Goal: Use online tool/utility: Use online tool/utility

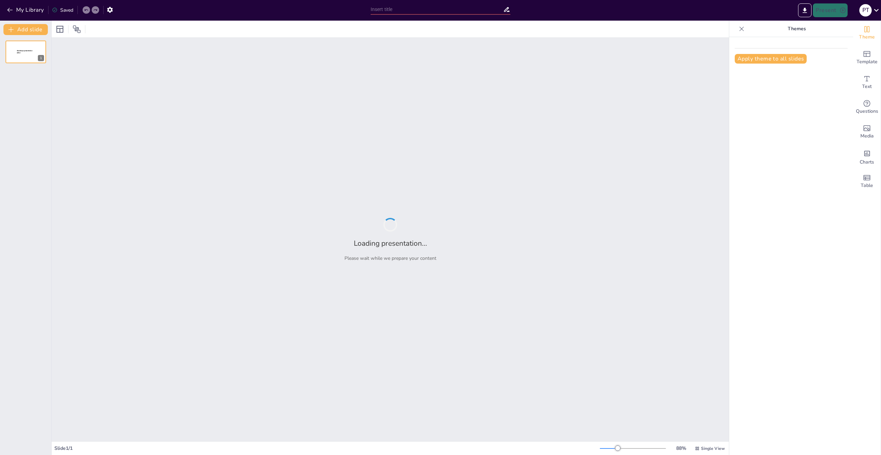
type input "Природные [DEMOGRAPHIC_DATA] Красноярского Края: Обзор"
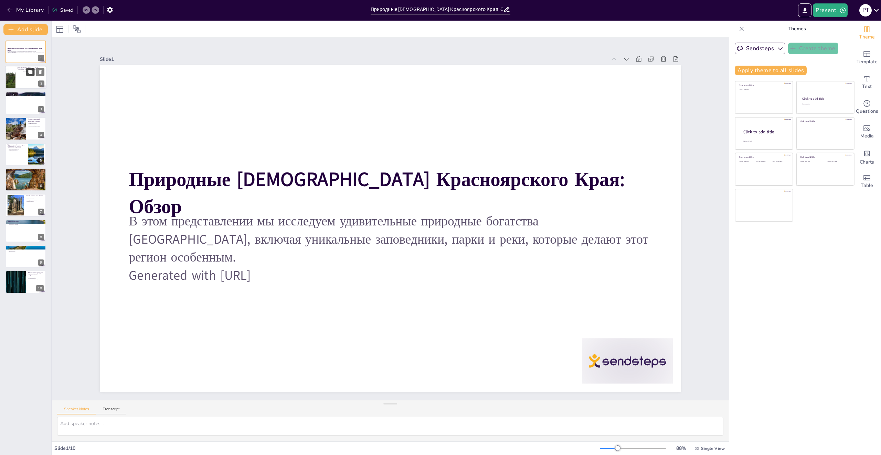
click at [32, 74] on icon at bounding box center [30, 72] width 5 height 5
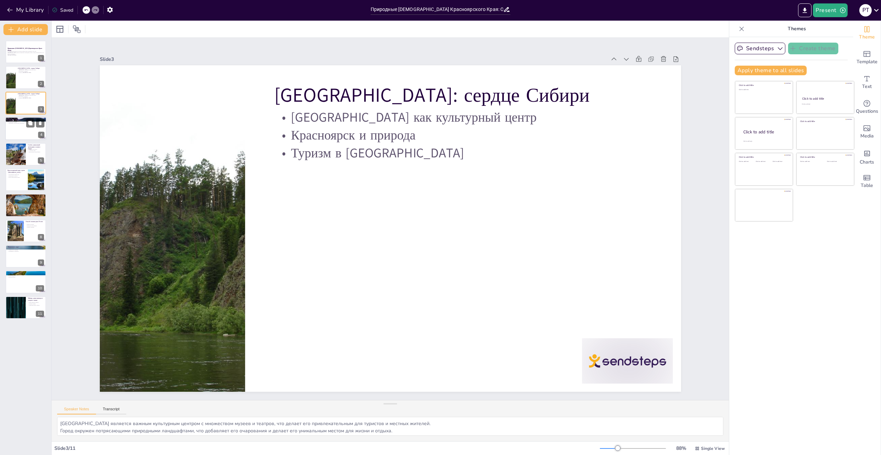
click at [11, 132] on div at bounding box center [25, 128] width 41 height 23
type textarea "Природные ресурсы [GEOGRAPHIC_DATA] включают леса, реки и озера, которые являют…"
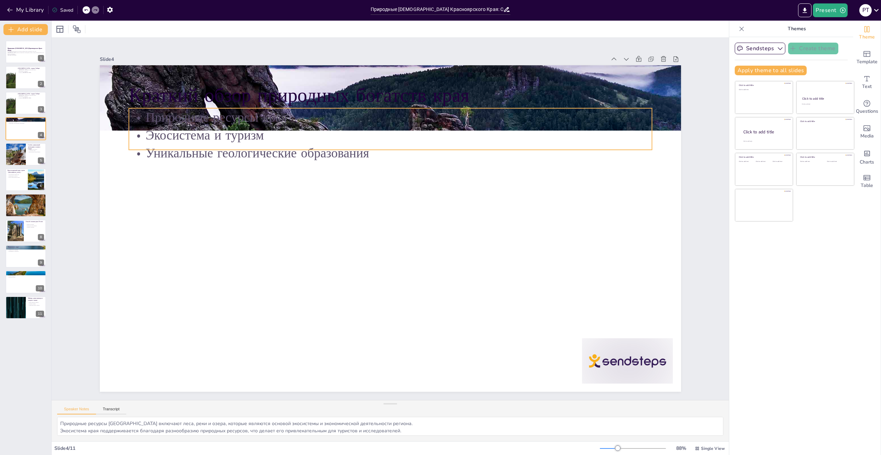
click at [443, 92] on p "Краткий обзор природных богатств края" at bounding box center [390, 95] width 523 height 27
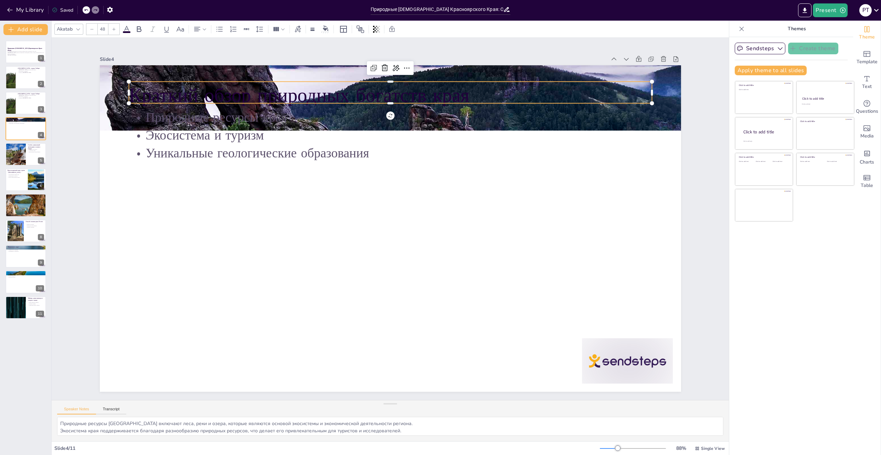
type input "32"
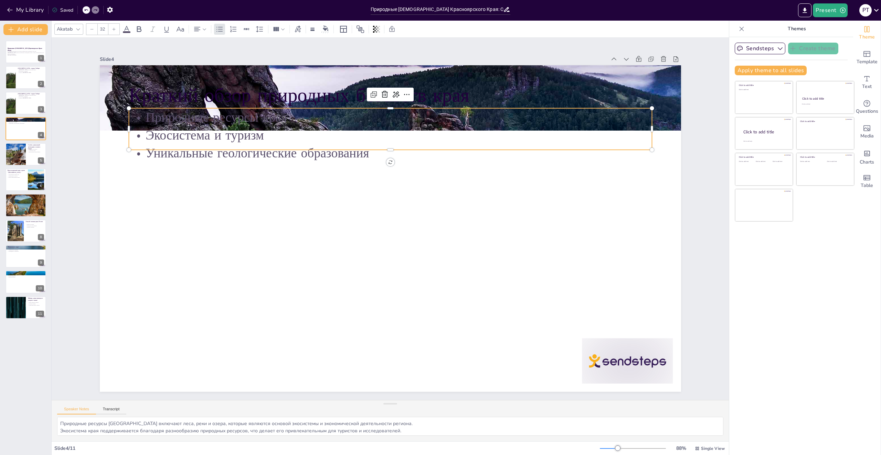
click at [469, 115] on p "Природные ресурсы края" at bounding box center [421, 122] width 503 height 179
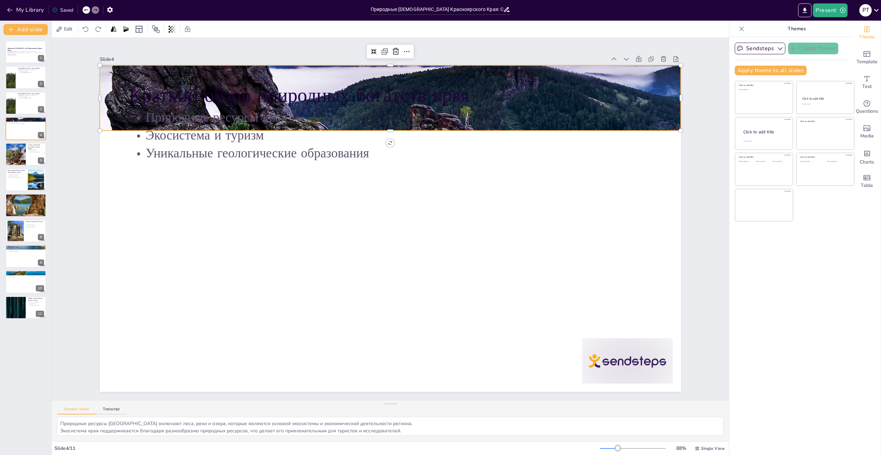
click at [668, 112] on div at bounding box center [403, 99] width 618 height 446
drag, startPoint x: 672, startPoint y: 135, endPoint x: 592, endPoint y: 130, distance: 80.7
click at [592, 130] on div "Краткий обзор природных богатств края Природные ресурсы края Экосистема и туриз…" at bounding box center [386, 227] width 664 height 535
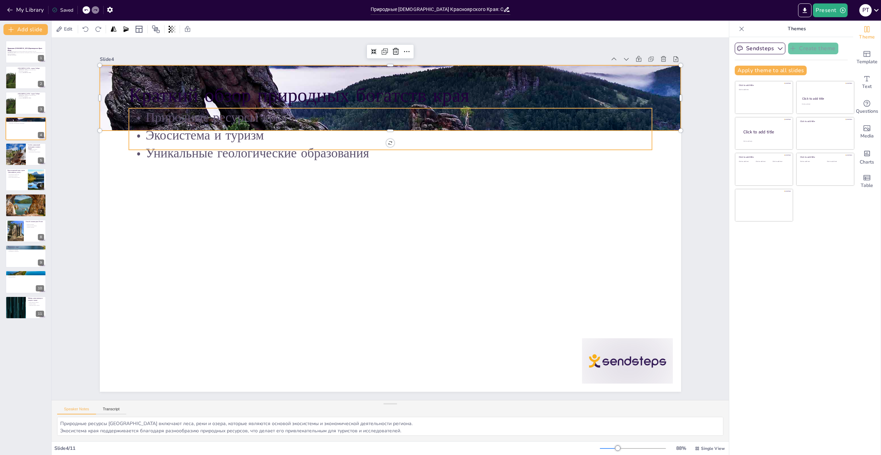
click at [212, 151] on p "Уникальные геологические образования" at bounding box center [428, 166] width 433 height 322
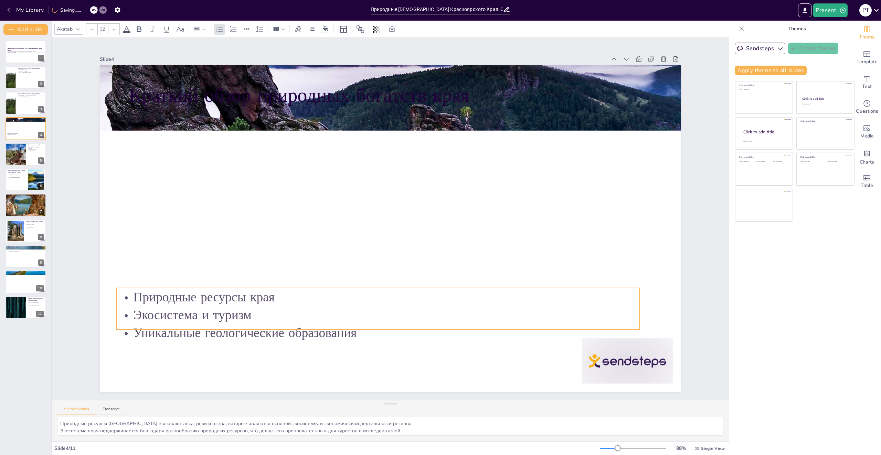
drag, startPoint x: 386, startPoint y: 146, endPoint x: 377, endPoint y: 300, distance: 154.4
click at [376, 327] on p "Уникальные геологические образования" at bounding box center [366, 331] width 522 height 73
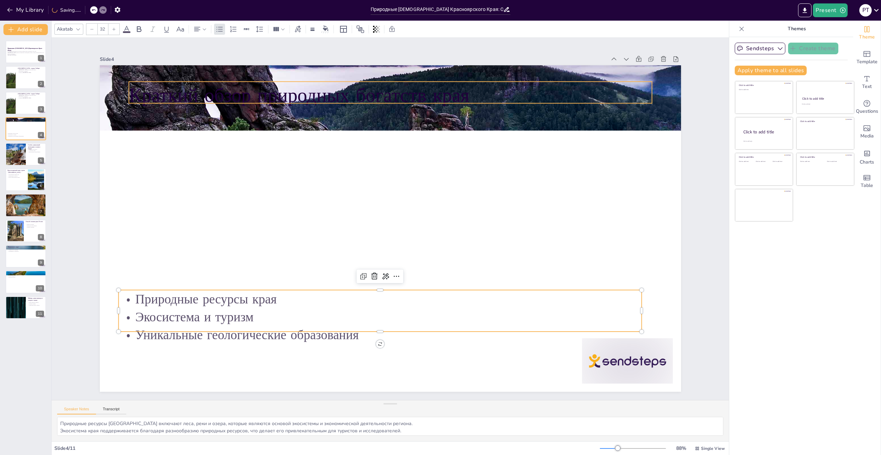
type input "48"
click at [339, 103] on div "Краткий обзор природных богатств края Природные ресурсы края Экосистема и туриз…" at bounding box center [386, 227] width 664 height 535
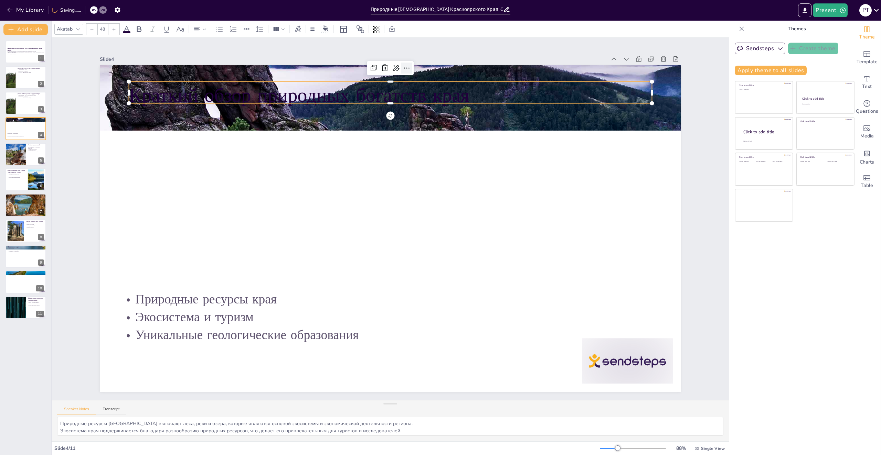
click at [420, 70] on icon at bounding box center [423, 71] width 6 height 2
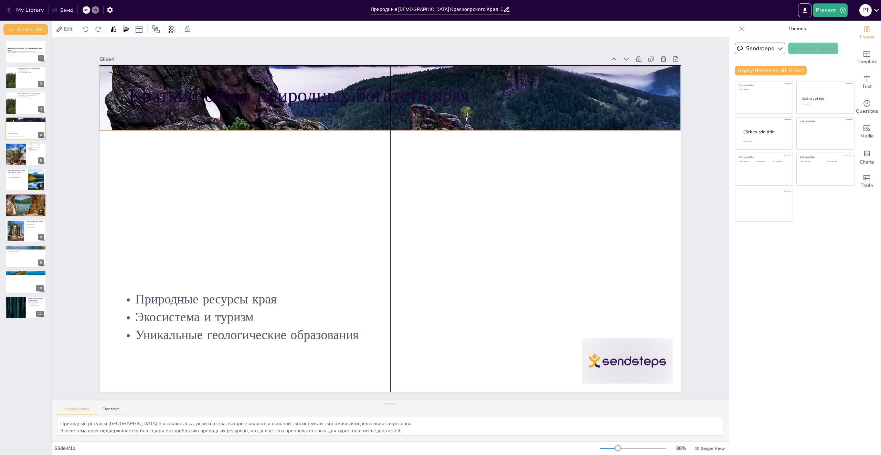
click at [336, 127] on div at bounding box center [390, 97] width 581 height 387
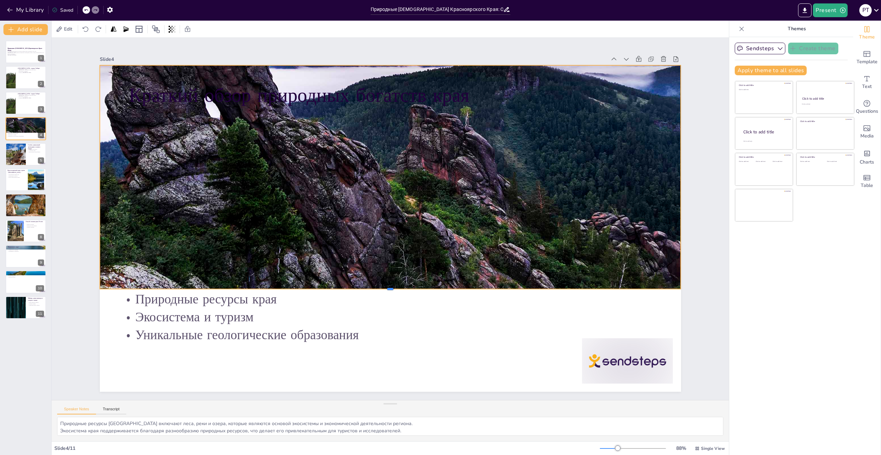
drag, startPoint x: 385, startPoint y: 128, endPoint x: 386, endPoint y: 235, distance: 106.6
click at [377, 287] on div at bounding box center [347, 278] width 473 height 346
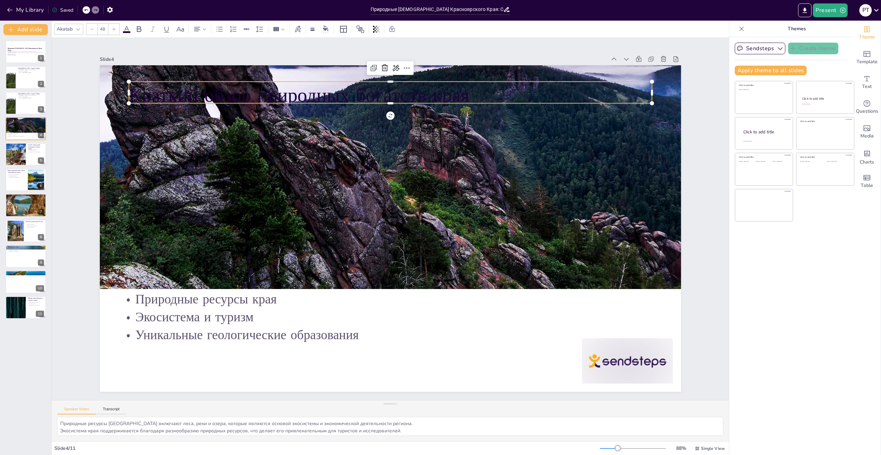
click at [373, 96] on p "Краткий обзор природных богатств края" at bounding box center [428, 101] width 506 height 187
click at [447, 75] on icon at bounding box center [452, 80] width 10 height 10
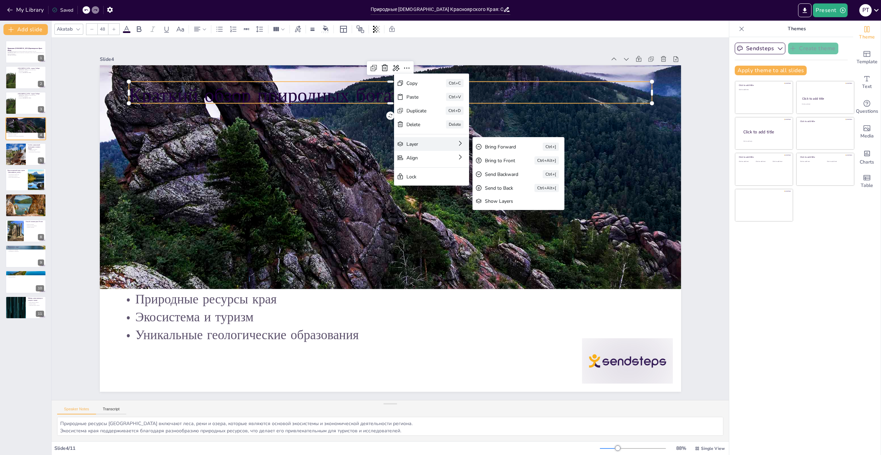
click at [465, 202] on div "Layer" at bounding box center [480, 210] width 31 height 16
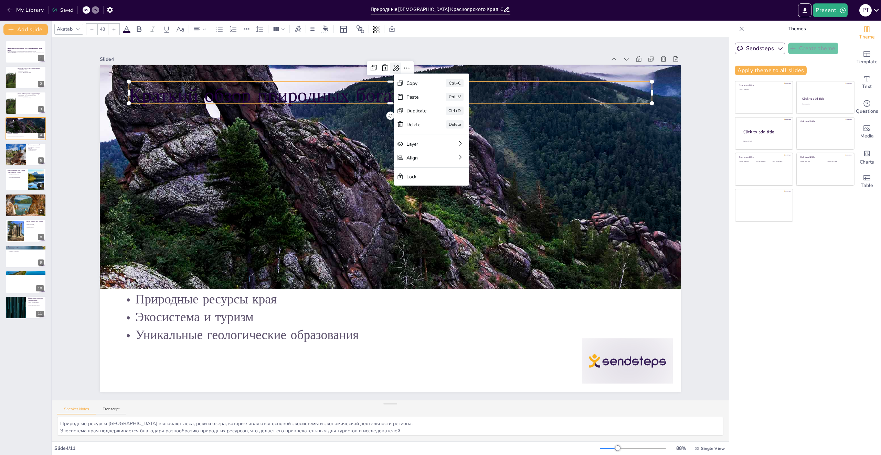
click at [437, 72] on icon at bounding box center [442, 77] width 10 height 10
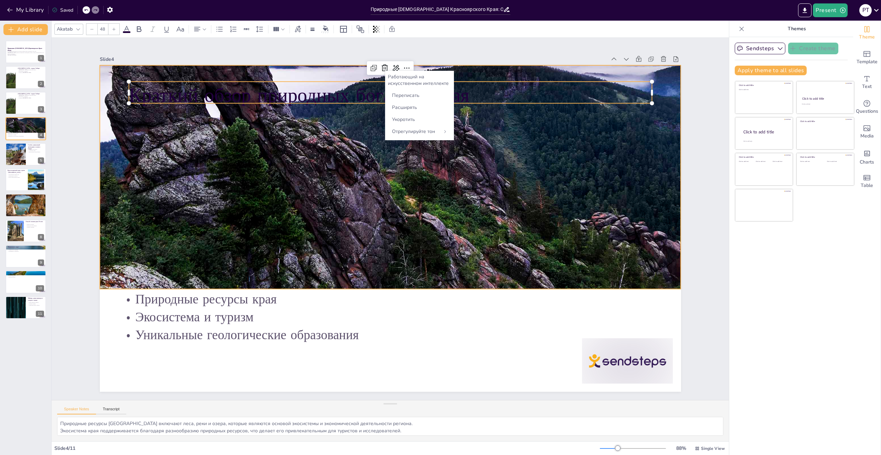
click at [335, 133] on div at bounding box center [428, 104] width 672 height 548
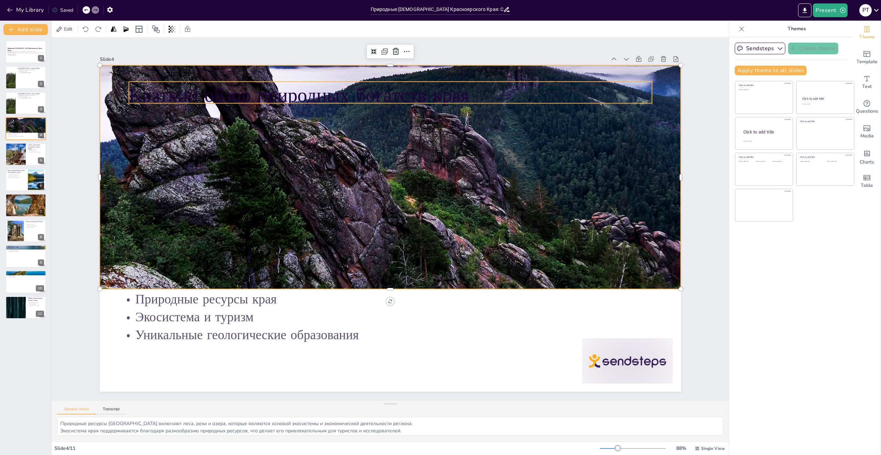
click at [338, 85] on p "Краткий обзор природных богатств края" at bounding box center [428, 101] width 506 height 187
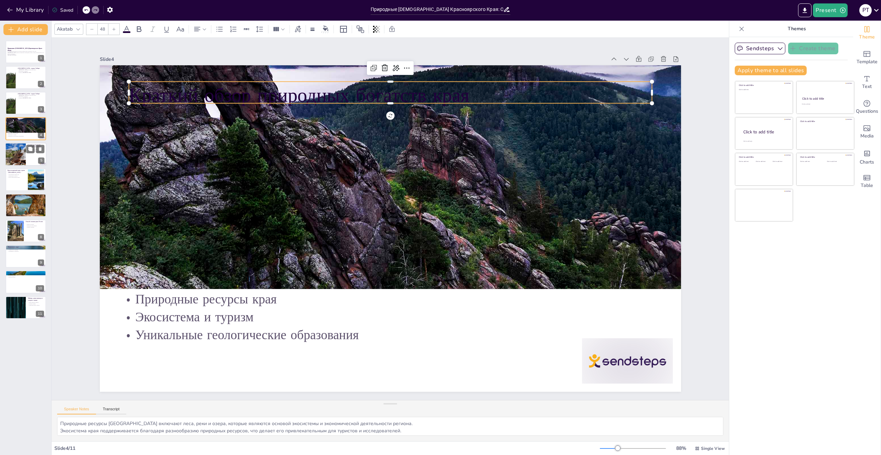
click at [26, 145] on button at bounding box center [30, 149] width 8 height 8
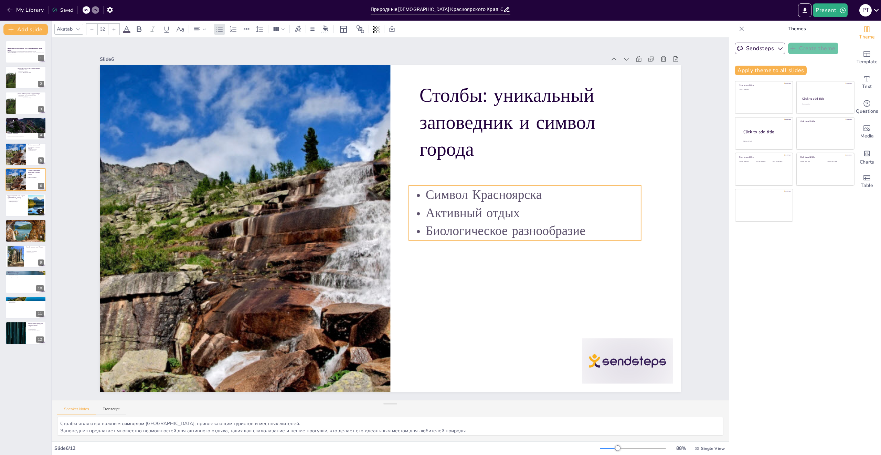
drag, startPoint x: 493, startPoint y: 198, endPoint x: 483, endPoint y: 237, distance: 39.6
click at [483, 237] on p "Биологическое разнообразие" at bounding box center [522, 245] width 233 height 42
click at [45, 196] on div at bounding box center [25, 205] width 41 height 23
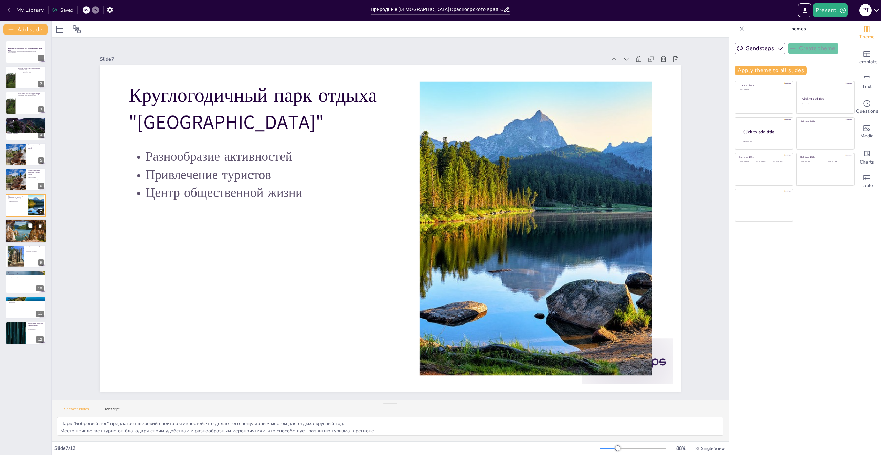
click at [25, 226] on p "Живописные пейзажи" at bounding box center [25, 225] width 37 height 1
type textarea "Водохранилище предлагает множество возможностей для водных видов спорта, что де…"
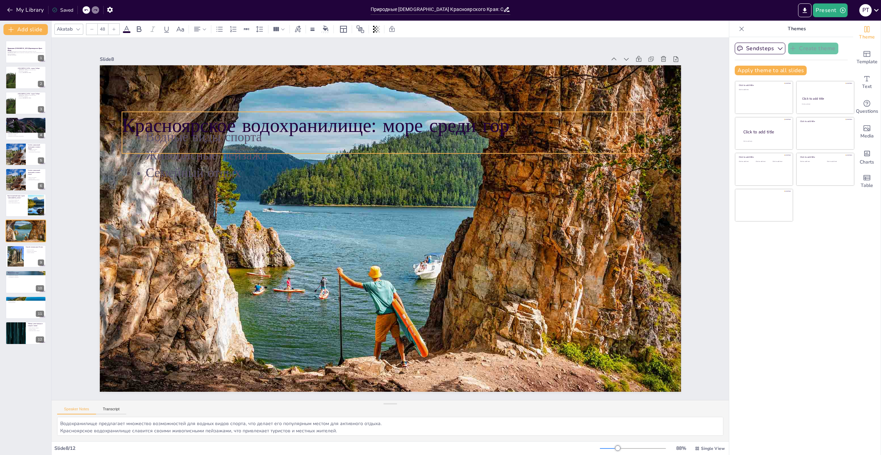
drag, startPoint x: 334, startPoint y: 106, endPoint x: 327, endPoint y: 136, distance: 31.0
click at [412, 136] on div "Красноярское водохранилище: море среди гор Водные виды спорта Живописные пейзаж…" at bounding box center [530, 156] width 236 height 531
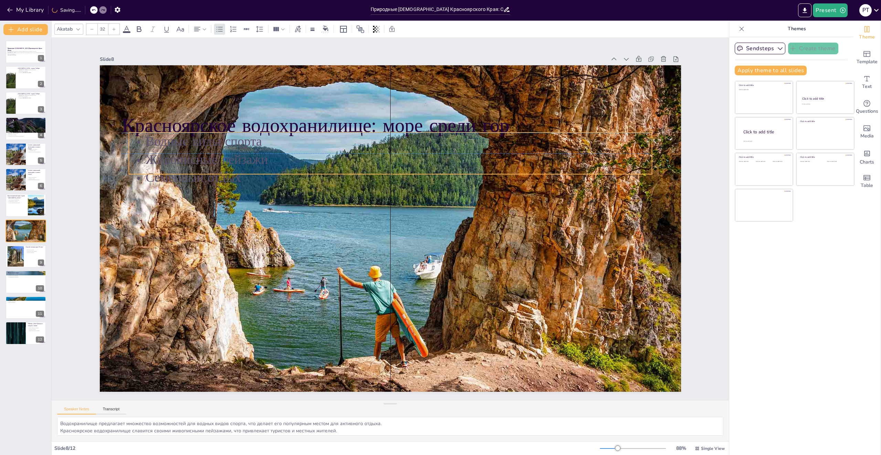
drag, startPoint x: 203, startPoint y: 179, endPoint x: 200, endPoint y: 185, distance: 7.0
click at [200, 129] on div "Красноярское водохранилище: море среди гор Водные виды спорта Живописные пейзаж…" at bounding box center [422, 68] width 568 height 121
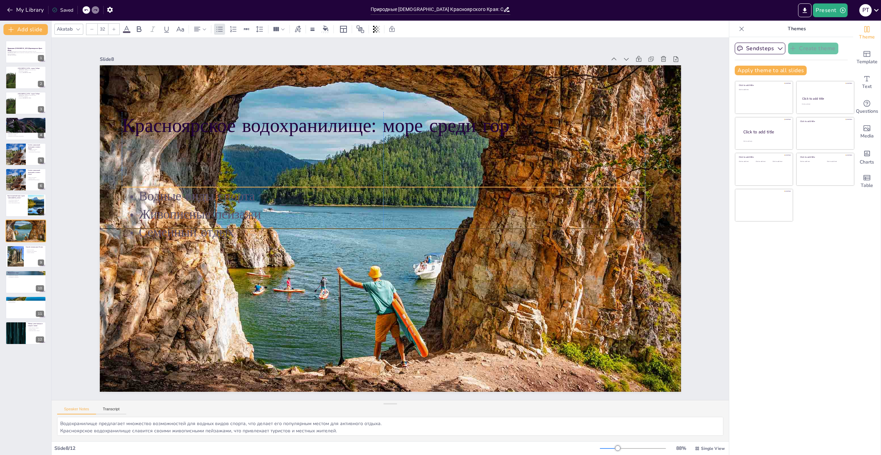
drag, startPoint x: 202, startPoint y: 175, endPoint x: 189, endPoint y: 236, distance: 62.5
click at [189, 240] on p "Семейный отдых" at bounding box center [379, 229] width 503 height 179
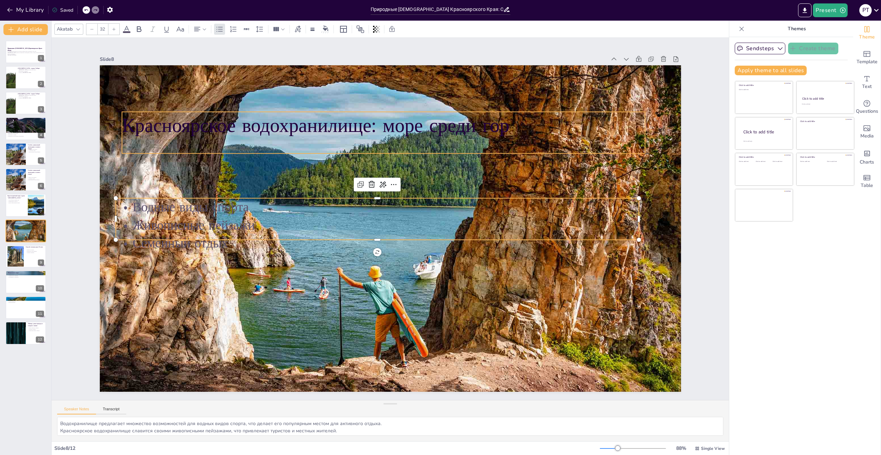
type input "48"
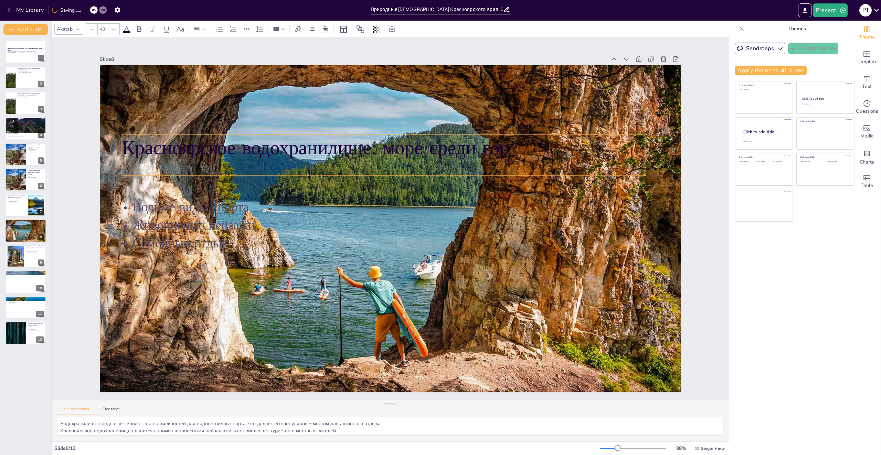
drag, startPoint x: 240, startPoint y: 135, endPoint x: 240, endPoint y: 158, distance: 22.7
click at [240, 158] on p "Красноярское водохранилище: море среди гор" at bounding box center [413, 150] width 489 height 237
click at [23, 260] on div at bounding box center [15, 256] width 31 height 21
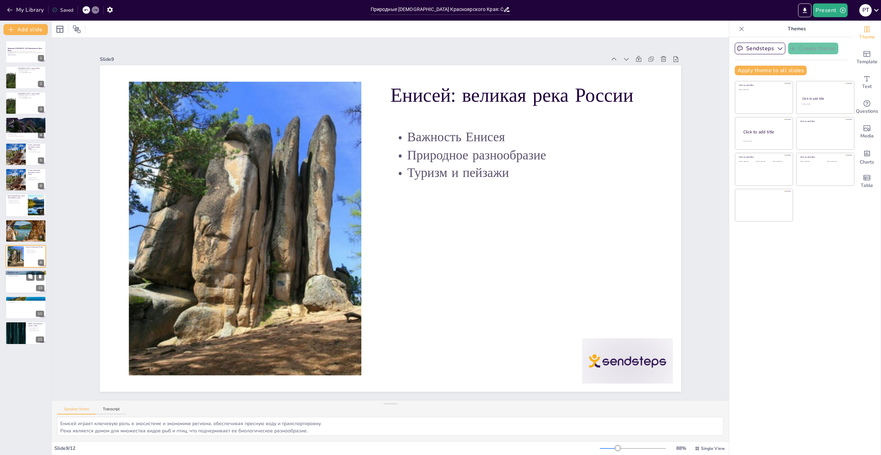
click at [26, 280] on div at bounding box center [25, 282] width 41 height 23
type textarea ""Ивановские озера" известны своей красотой, что делает их популярным местом для…"
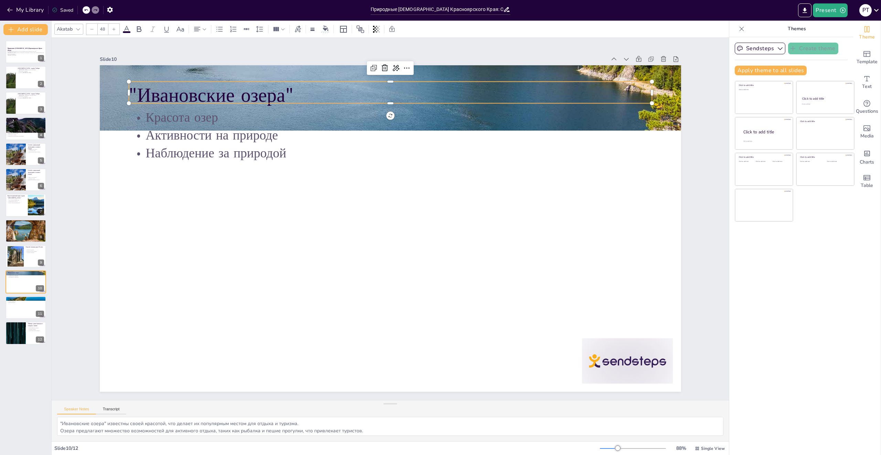
click at [383, 99] on p ""Ивановские озера"" at bounding box center [403, 96] width 523 height 82
type input "32"
click at [389, 130] on p "Активности на природе" at bounding box center [399, 136] width 522 height 73
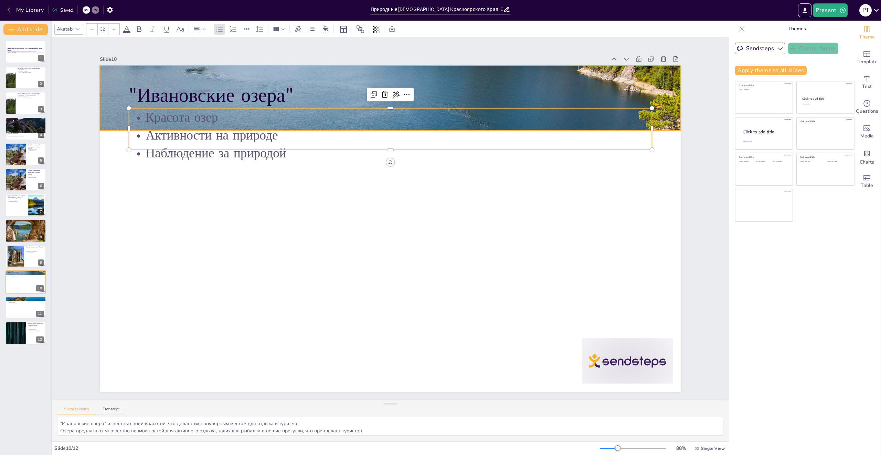
click at [665, 109] on div at bounding box center [390, 97] width 581 height 387
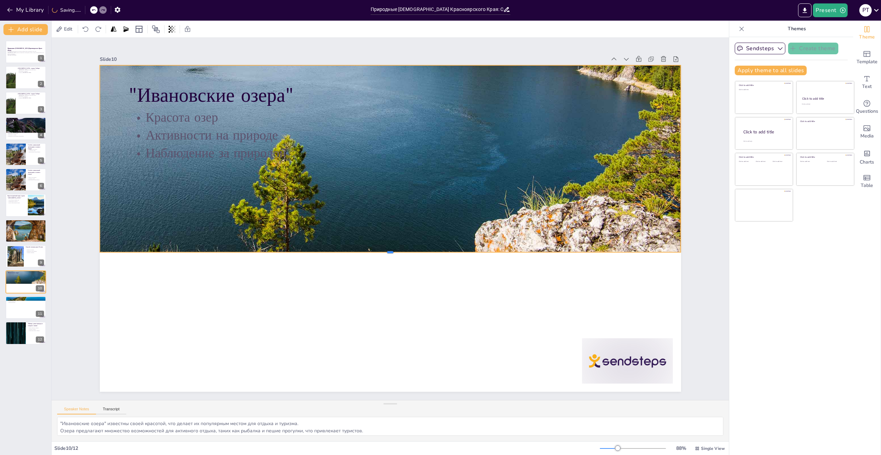
drag, startPoint x: 385, startPoint y: 128, endPoint x: 384, endPoint y: 258, distance: 130.0
click at [386, 263] on div ""Ивановские озера" Красота озер Активности на природе Наблюдение за природой" at bounding box center [389, 229] width 612 height 386
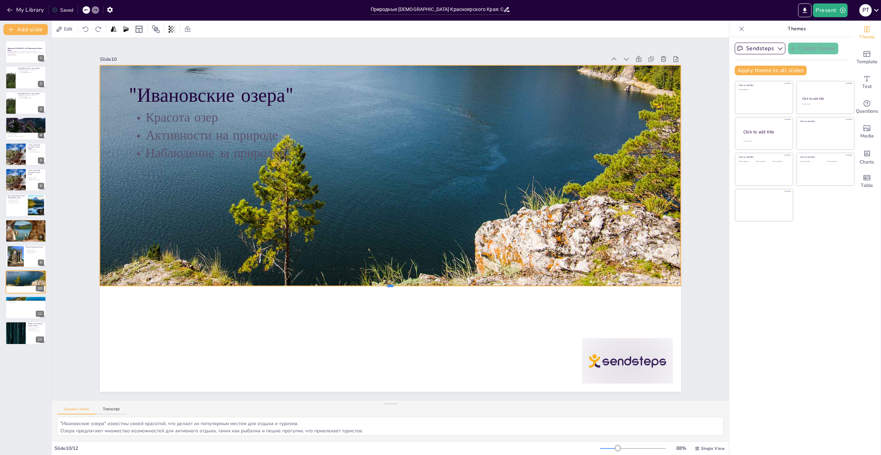
drag, startPoint x: 386, startPoint y: 267, endPoint x: 377, endPoint y: 285, distance: 20.0
click at [363, 284] on div at bounding box center [369, 285] width 554 height 185
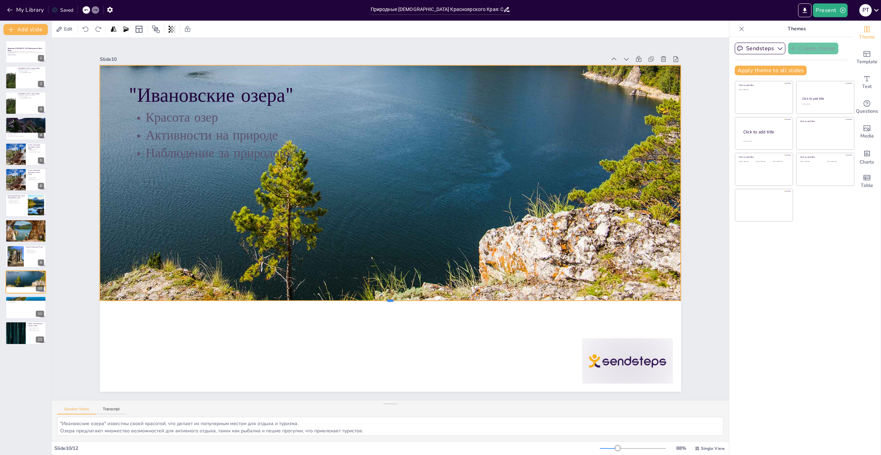
drag, startPoint x: 389, startPoint y: 285, endPoint x: 387, endPoint y: 293, distance: 8.8
click at [386, 299] on div at bounding box center [372, 302] width 569 height 126
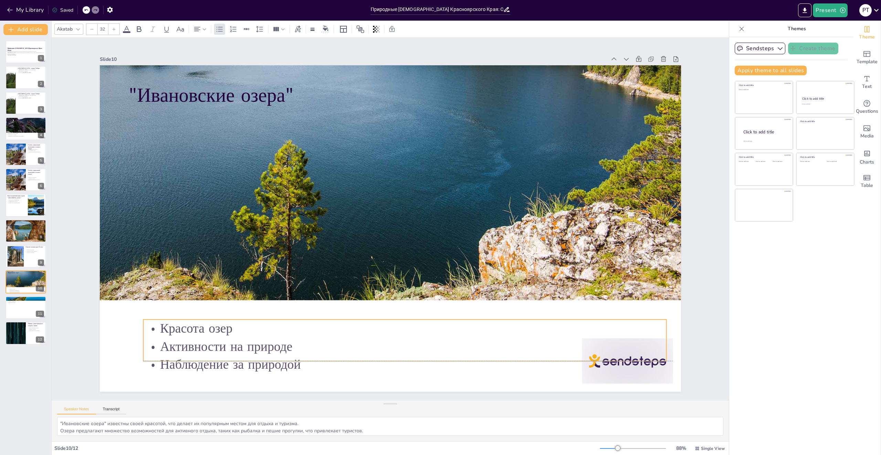
drag, startPoint x: 240, startPoint y: 148, endPoint x: 270, endPoint y: 303, distance: 158.0
click at [255, 355] on p "Наблюдение за природой" at bounding box center [373, 365] width 515 height 126
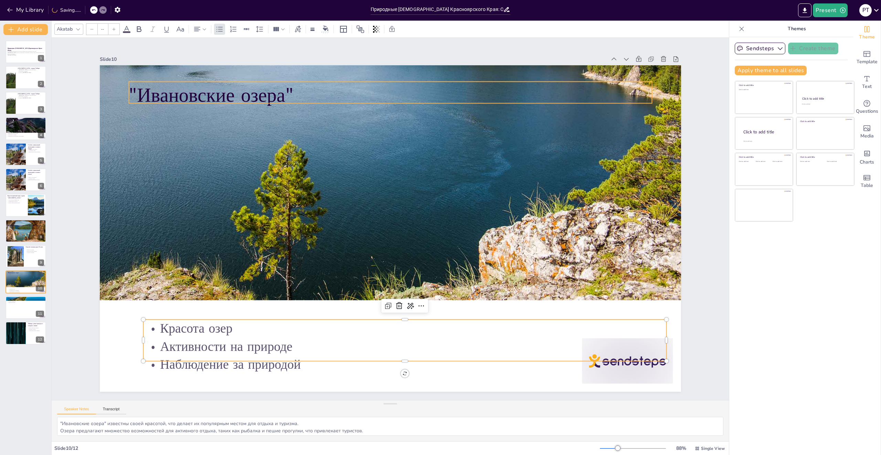
type input "48"
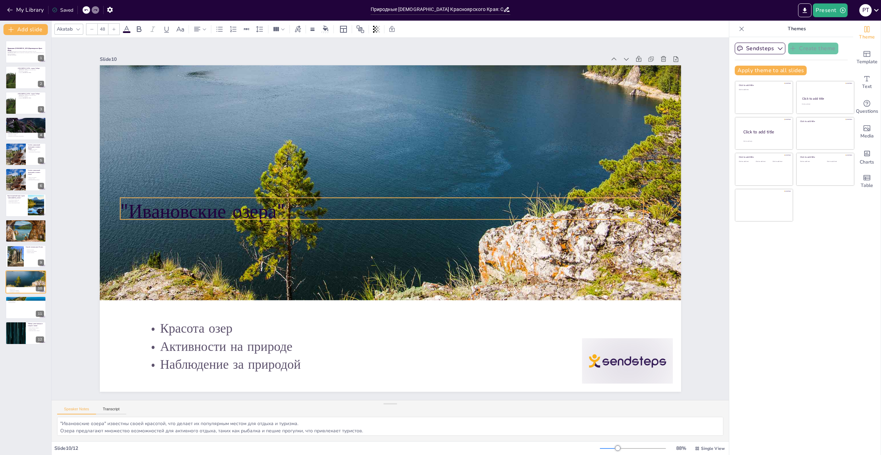
drag, startPoint x: 253, startPoint y: 93, endPoint x: 245, endPoint y: 210, distance: 116.9
click at [384, 210] on p ""Ивановские озера"" at bounding box center [397, 210] width 27 height 523
click at [30, 308] on div at bounding box center [25, 307] width 41 height 23
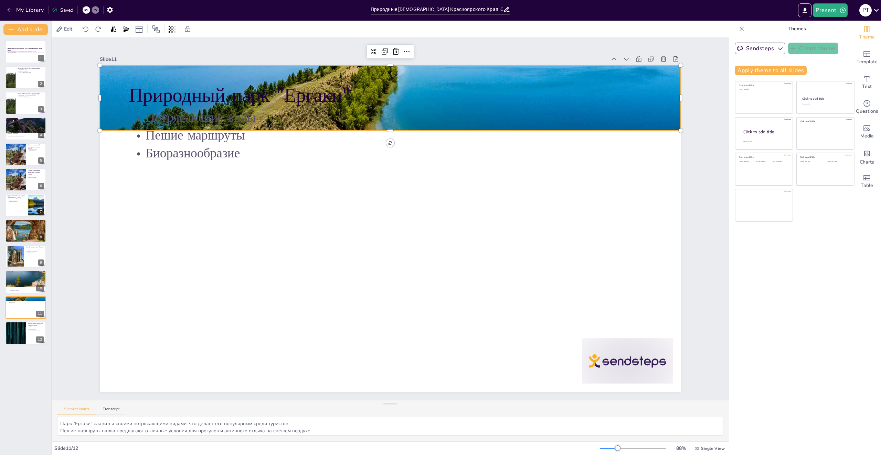
click at [670, 116] on div at bounding box center [471, 129] width 691 height 677
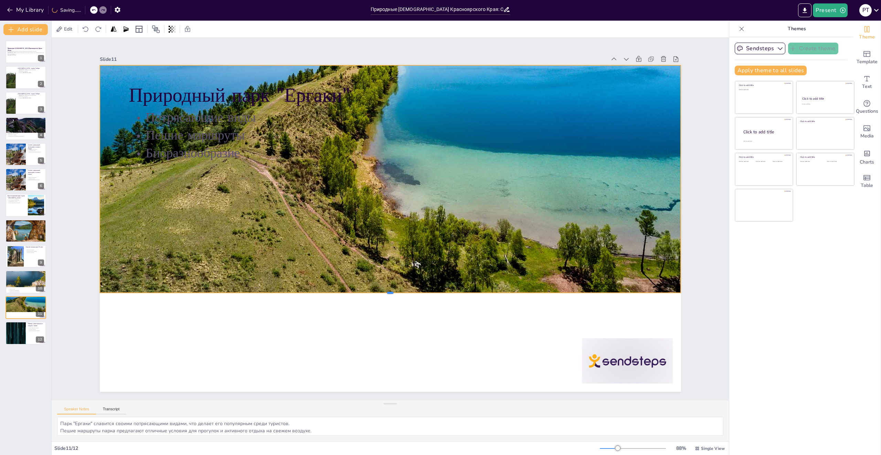
drag, startPoint x: 384, startPoint y: 128, endPoint x: 395, endPoint y: 290, distance: 162.7
click at [395, 290] on div at bounding box center [373, 294] width 569 height 126
click at [15, 335] on div at bounding box center [15, 333] width 41 height 23
type textarea "[PERSON_NAME] известен своей дикой природой, что делает его уникальным местом д…"
